Goal: Task Accomplishment & Management: Use online tool/utility

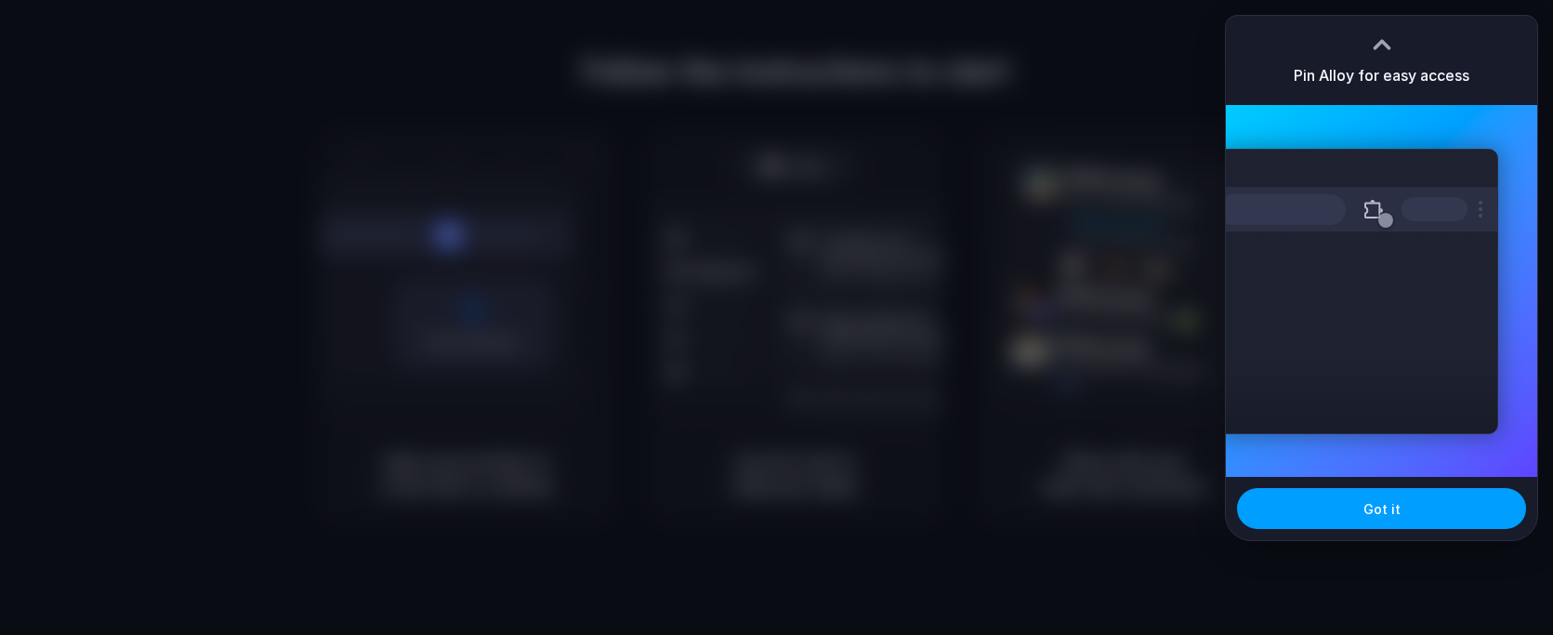
click at [1400, 522] on button "Got it" at bounding box center [1381, 508] width 289 height 41
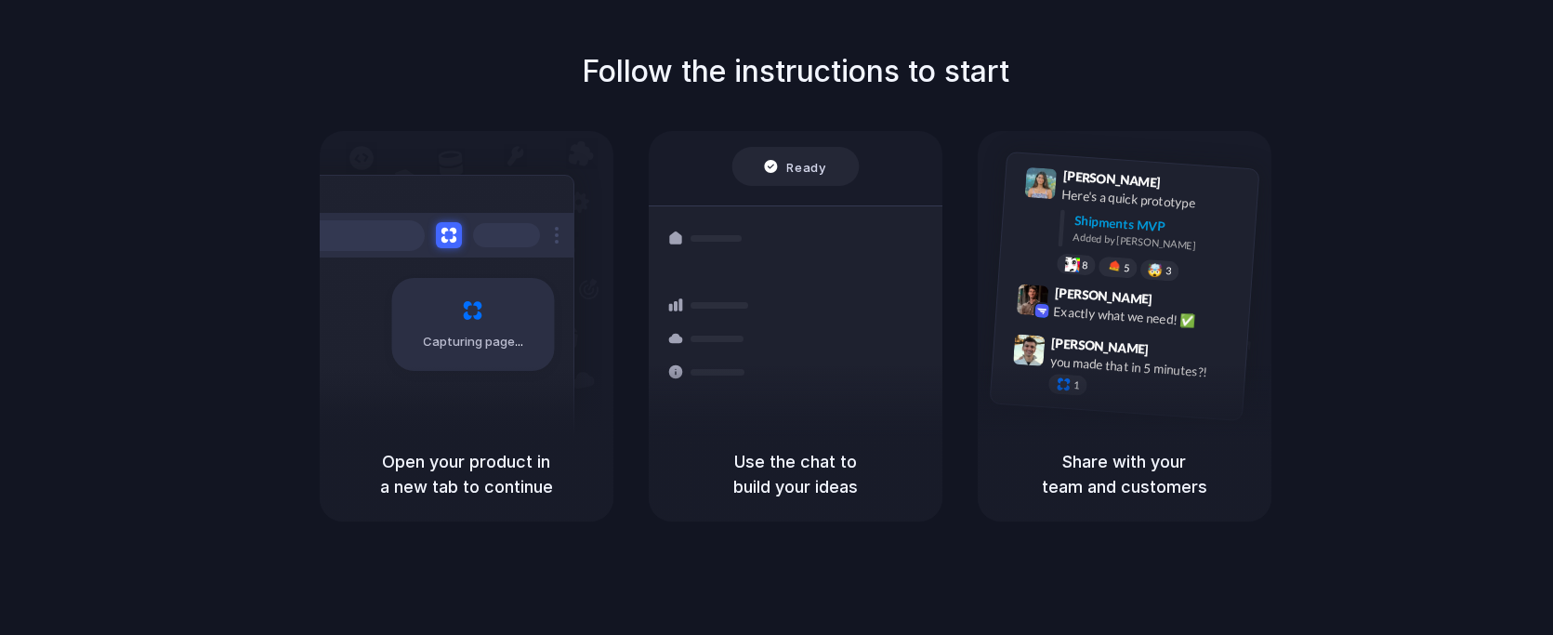
click at [442, 372] on div "Capturing page" at bounding box center [434, 317] width 281 height 285
click at [620, 100] on div "Follow the instructions to start Capturing page Open your product in a new tab …" at bounding box center [795, 285] width 1553 height 472
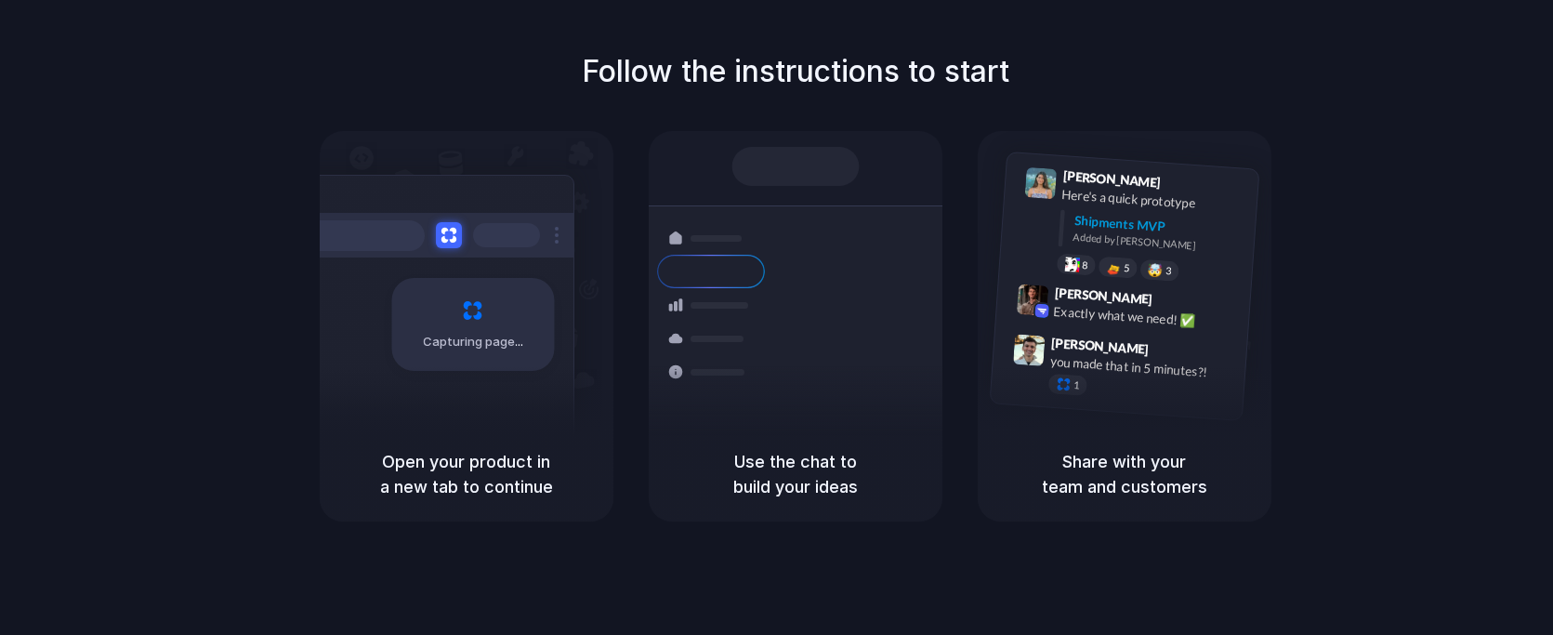
click at [654, 70] on h1 "Follow the instructions to start" at bounding box center [796, 71] width 428 height 45
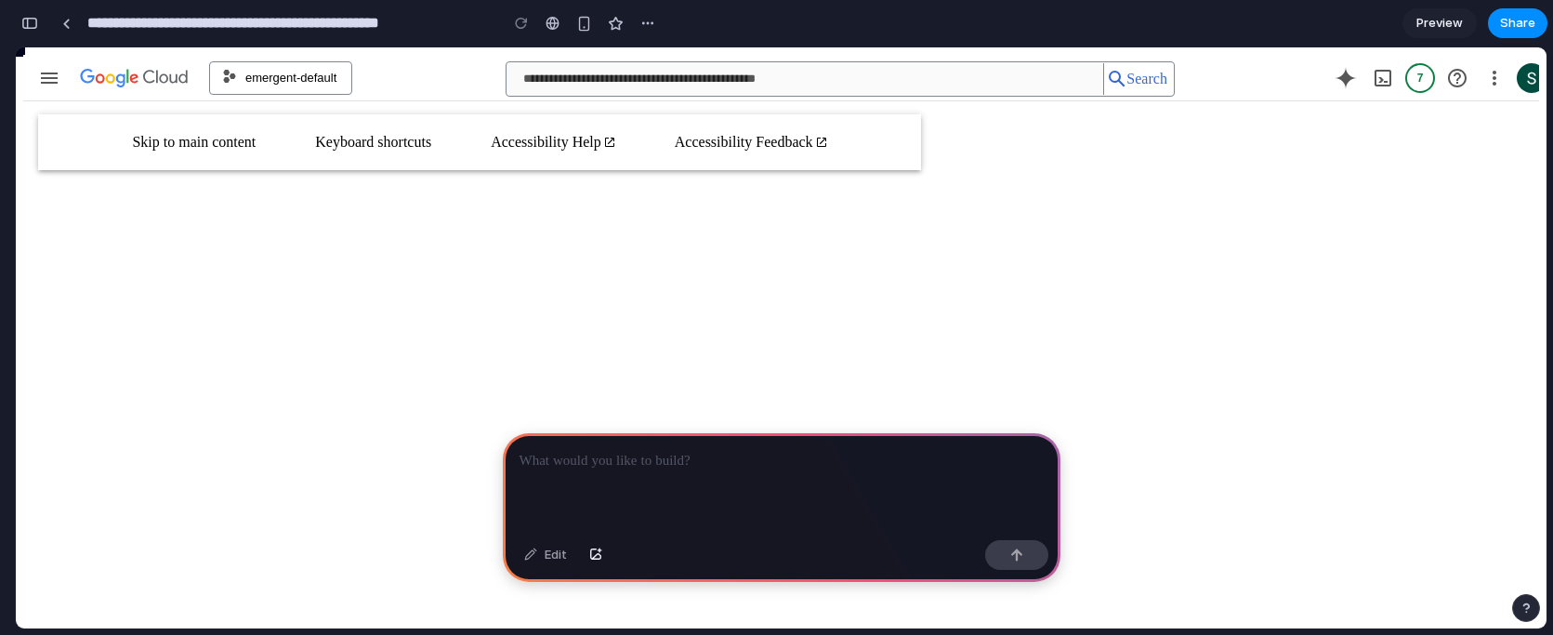
drag, startPoint x: 293, startPoint y: 310, endPoint x: 170, endPoint y: 310, distance: 122.7
click at [174, 458] on td "ads-cloud-function" at bounding box center [281, 480] width 215 height 45
click at [657, 27] on button "button" at bounding box center [648, 23] width 28 height 28
click at [557, 199] on div "Duplicate Delete" at bounding box center [776, 317] width 1553 height 635
click at [588, 25] on div "button" at bounding box center [584, 24] width 16 height 16
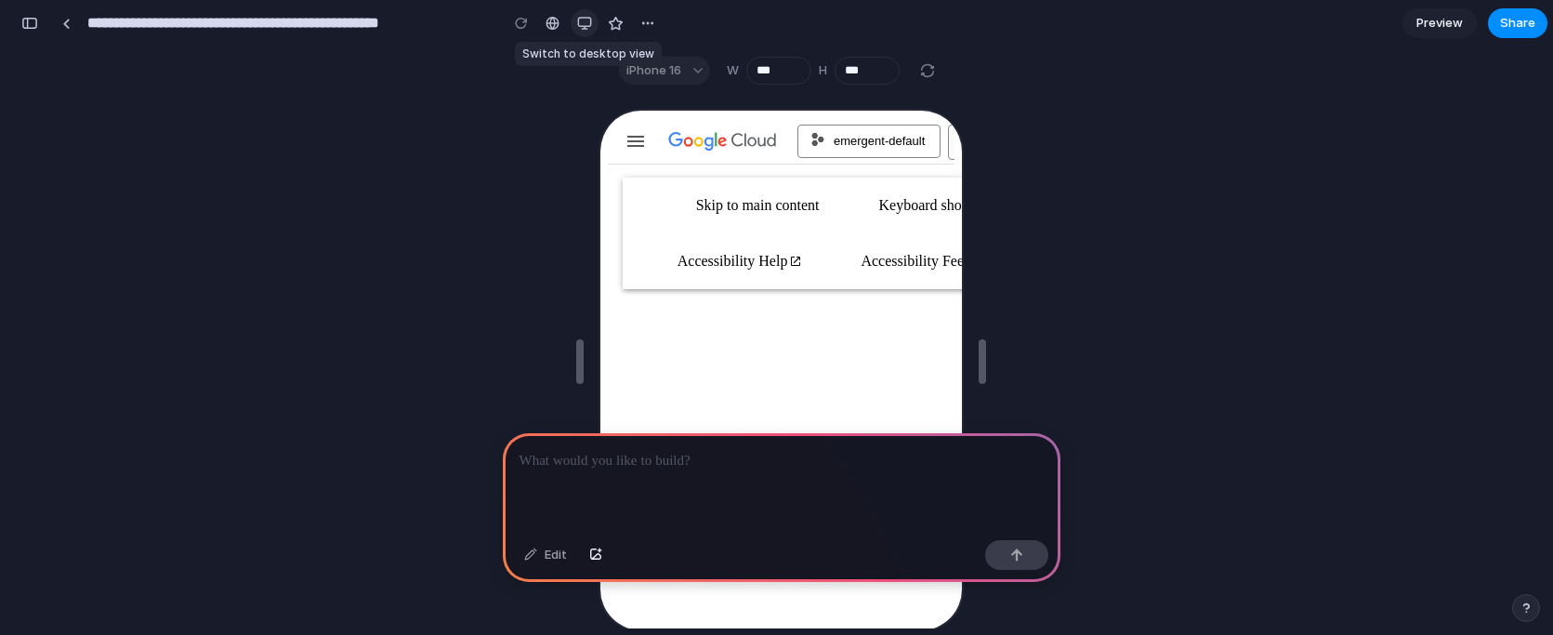
click at [588, 25] on div "button" at bounding box center [584, 23] width 15 height 15
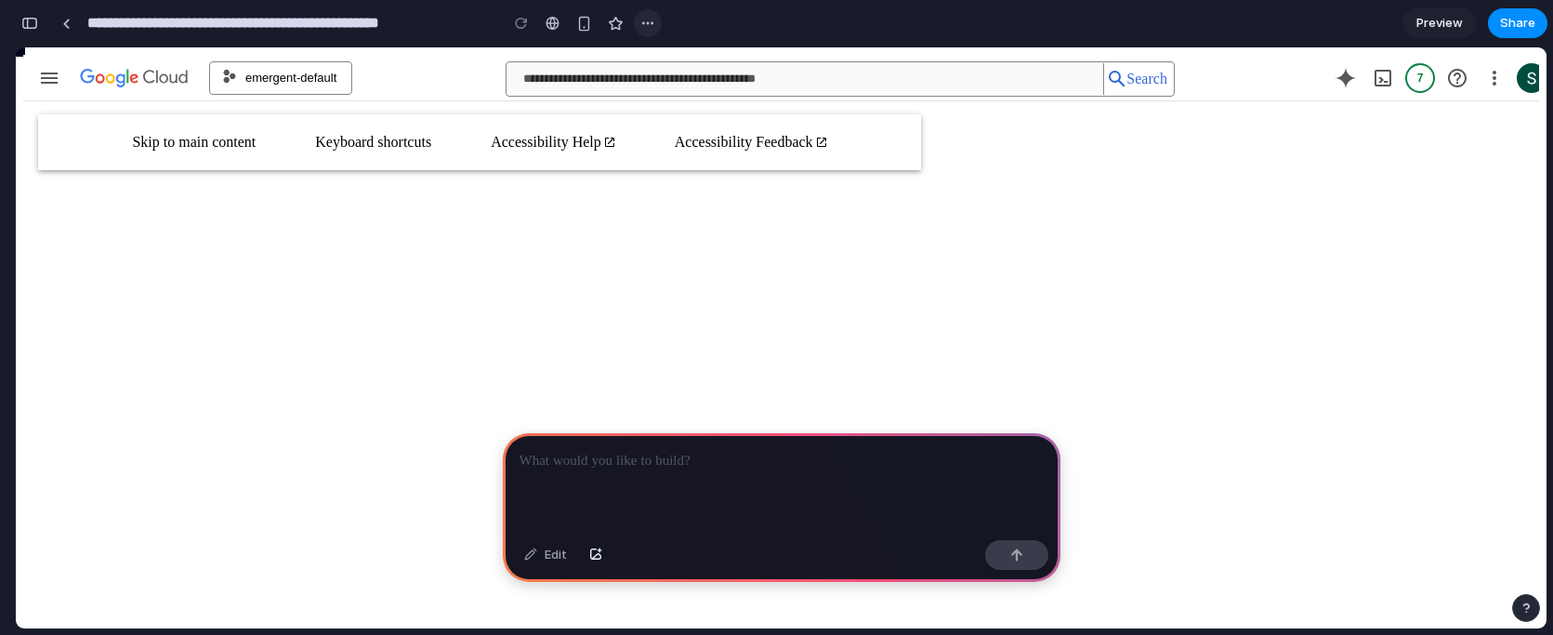
click at [642, 21] on div "button" at bounding box center [648, 23] width 15 height 15
click at [496, 154] on div "Duplicate Delete" at bounding box center [776, 317] width 1553 height 635
click at [524, 556] on div "Edit" at bounding box center [545, 555] width 61 height 30
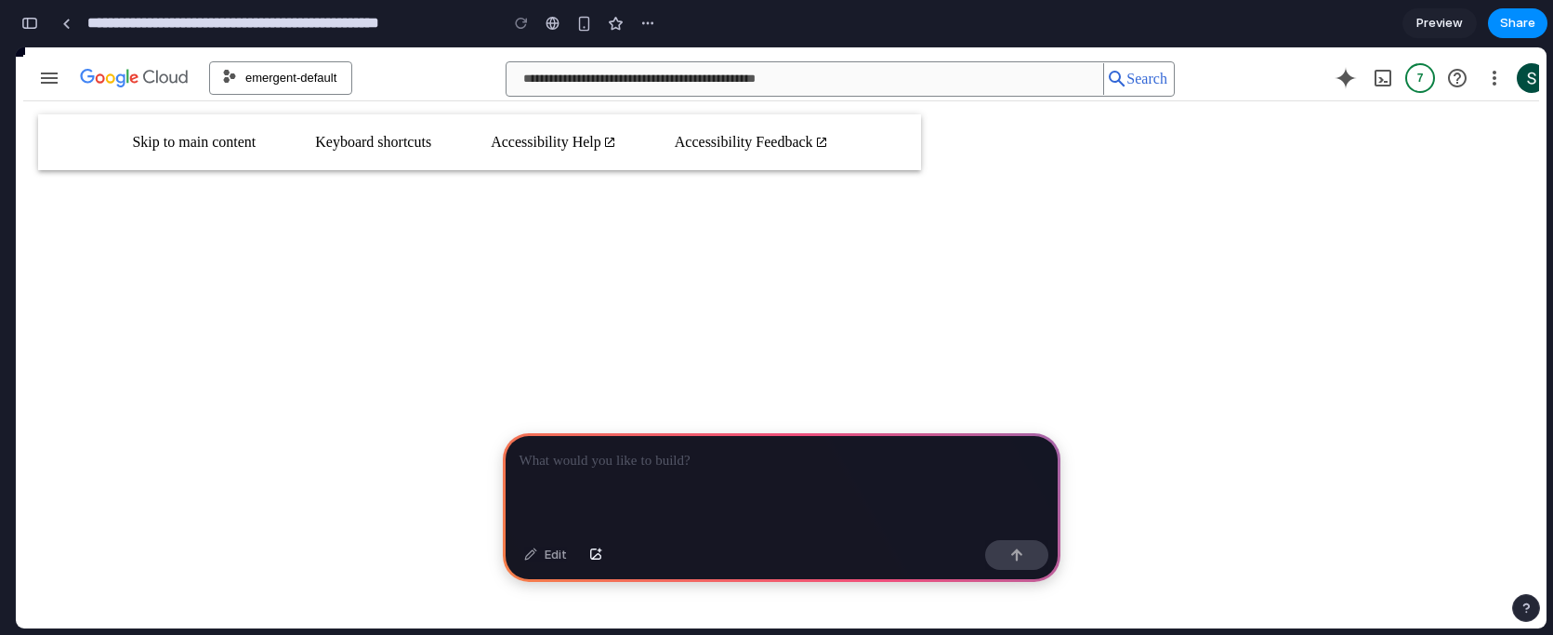
click at [634, 451] on p at bounding box center [782, 461] width 524 height 22
click at [722, 464] on p at bounding box center [782, 461] width 524 height 22
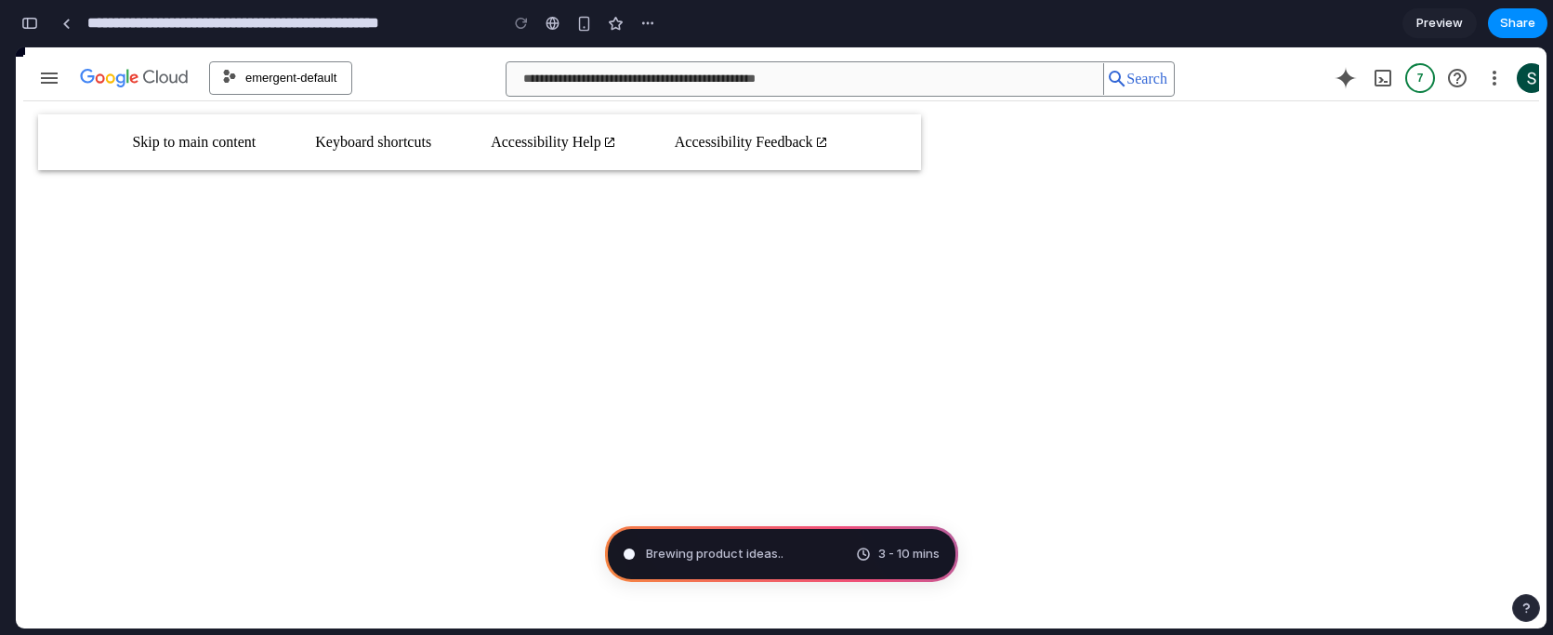
click at [668, 276] on p "Deploy a container image, source code or a function to create a service." at bounding box center [811, 284] width 1412 height 17
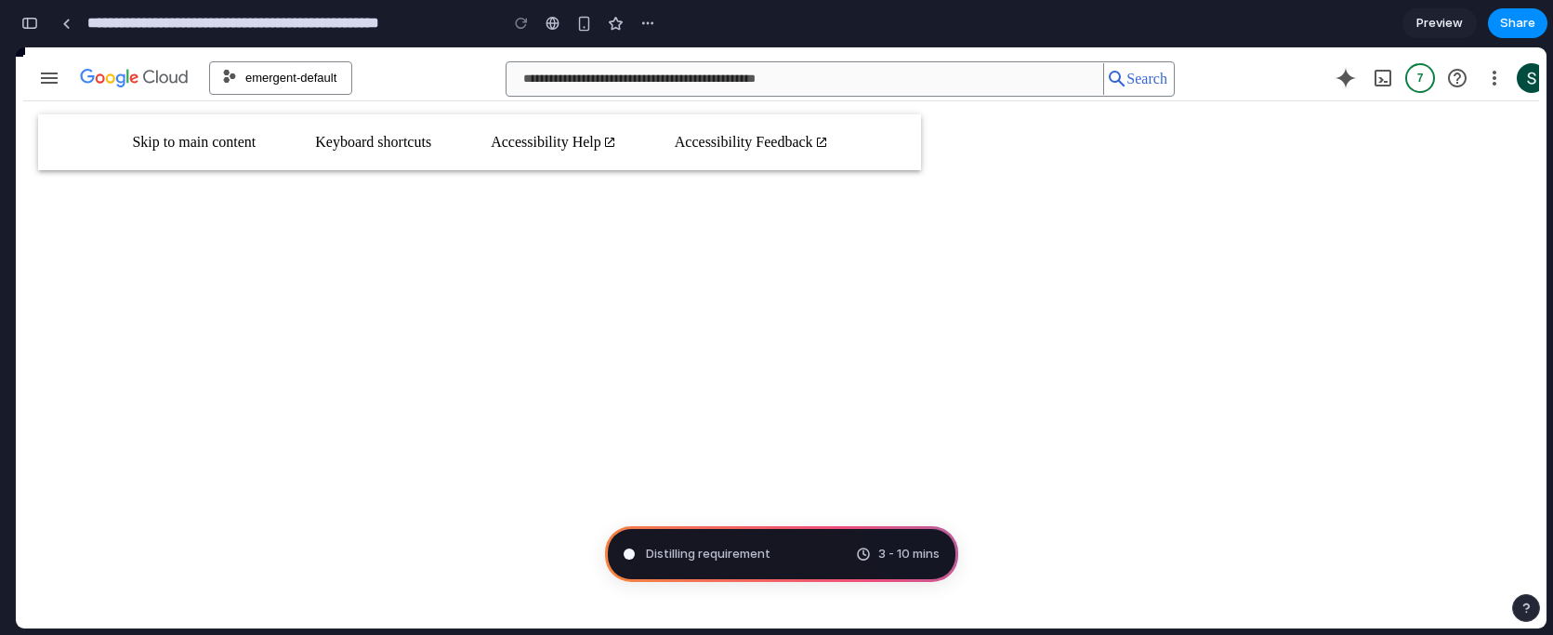
scroll to position [57, 0]
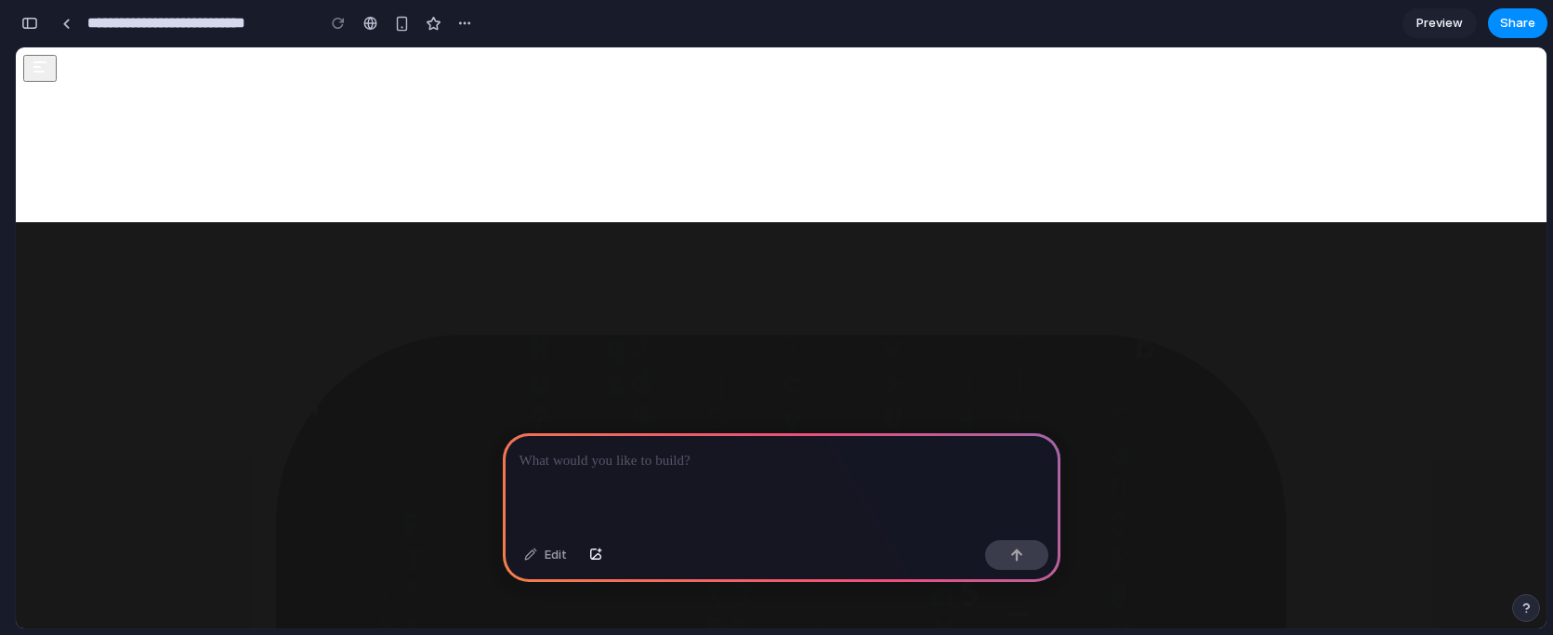
scroll to position [139, 0]
click at [541, 547] on div "Edit" at bounding box center [545, 555] width 61 height 30
click at [588, 483] on div at bounding box center [782, 482] width 558 height 99
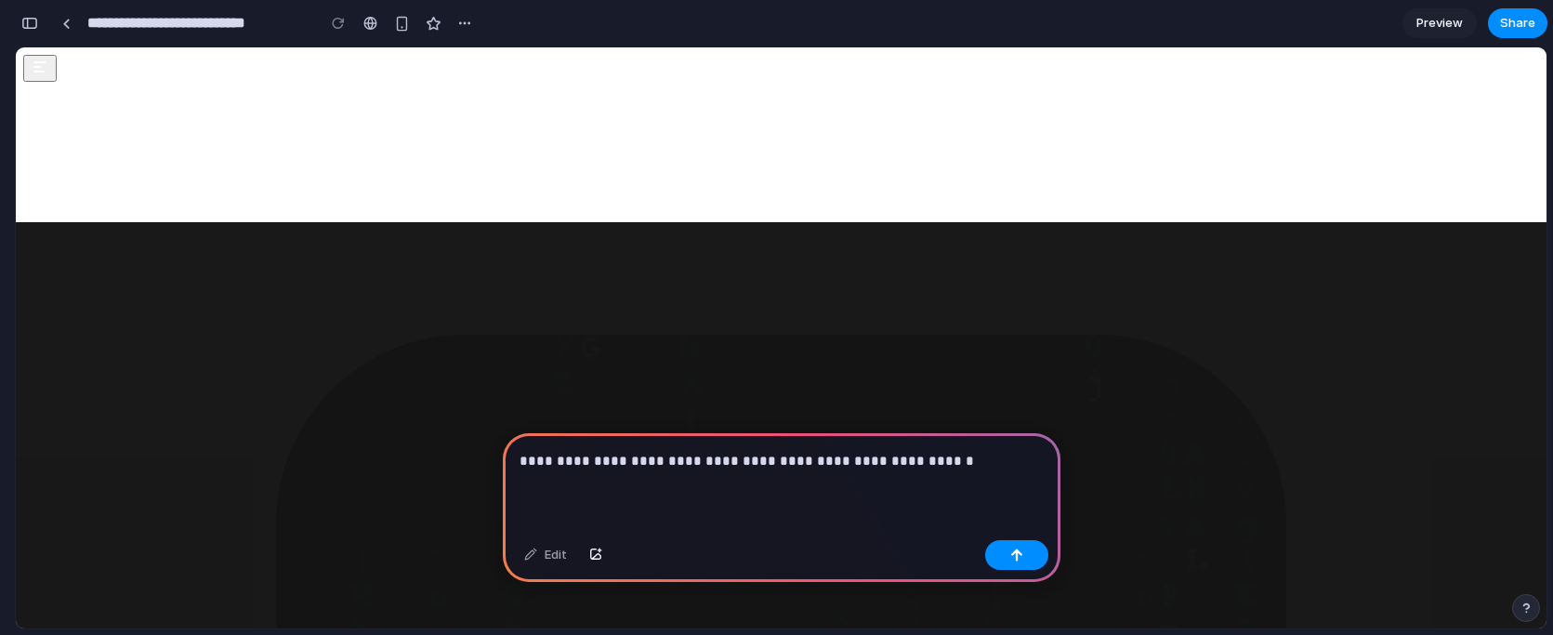
click at [811, 480] on div "**********" at bounding box center [782, 482] width 558 height 99
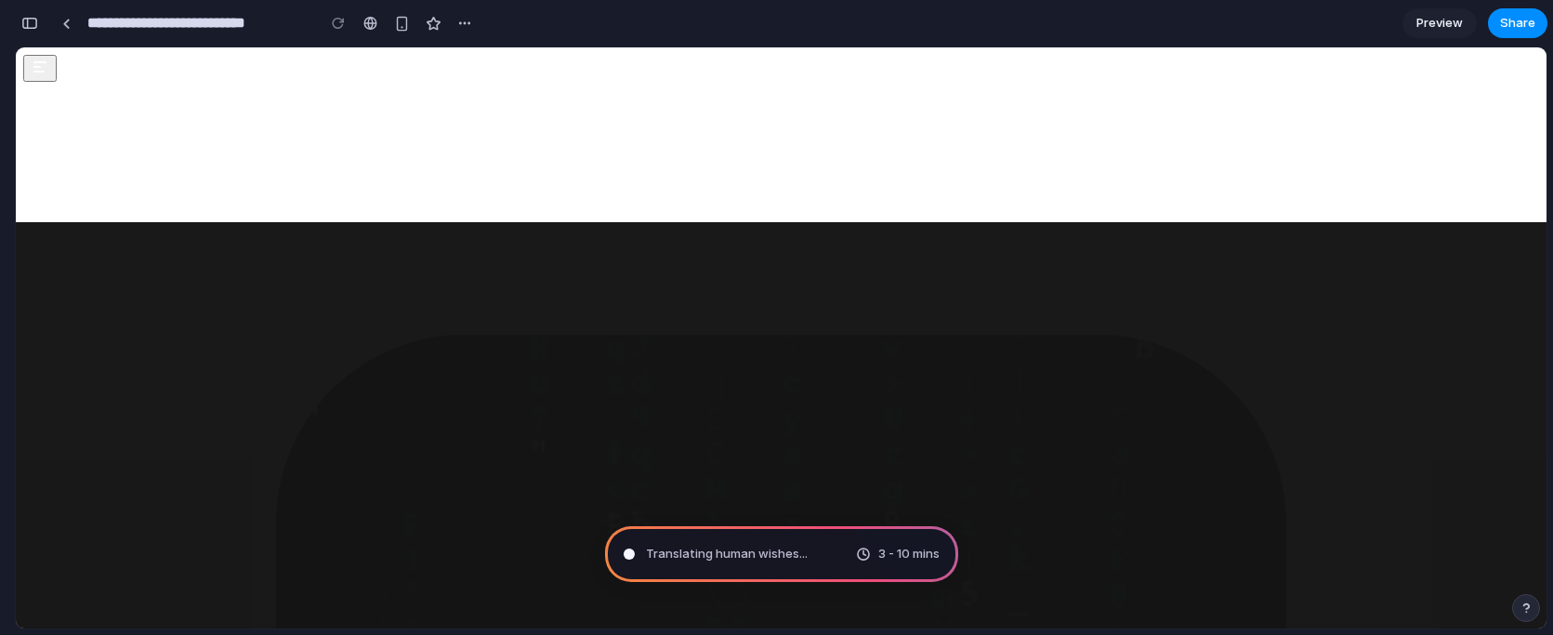
scroll to position [0, 0]
